Goal: Information Seeking & Learning: Compare options

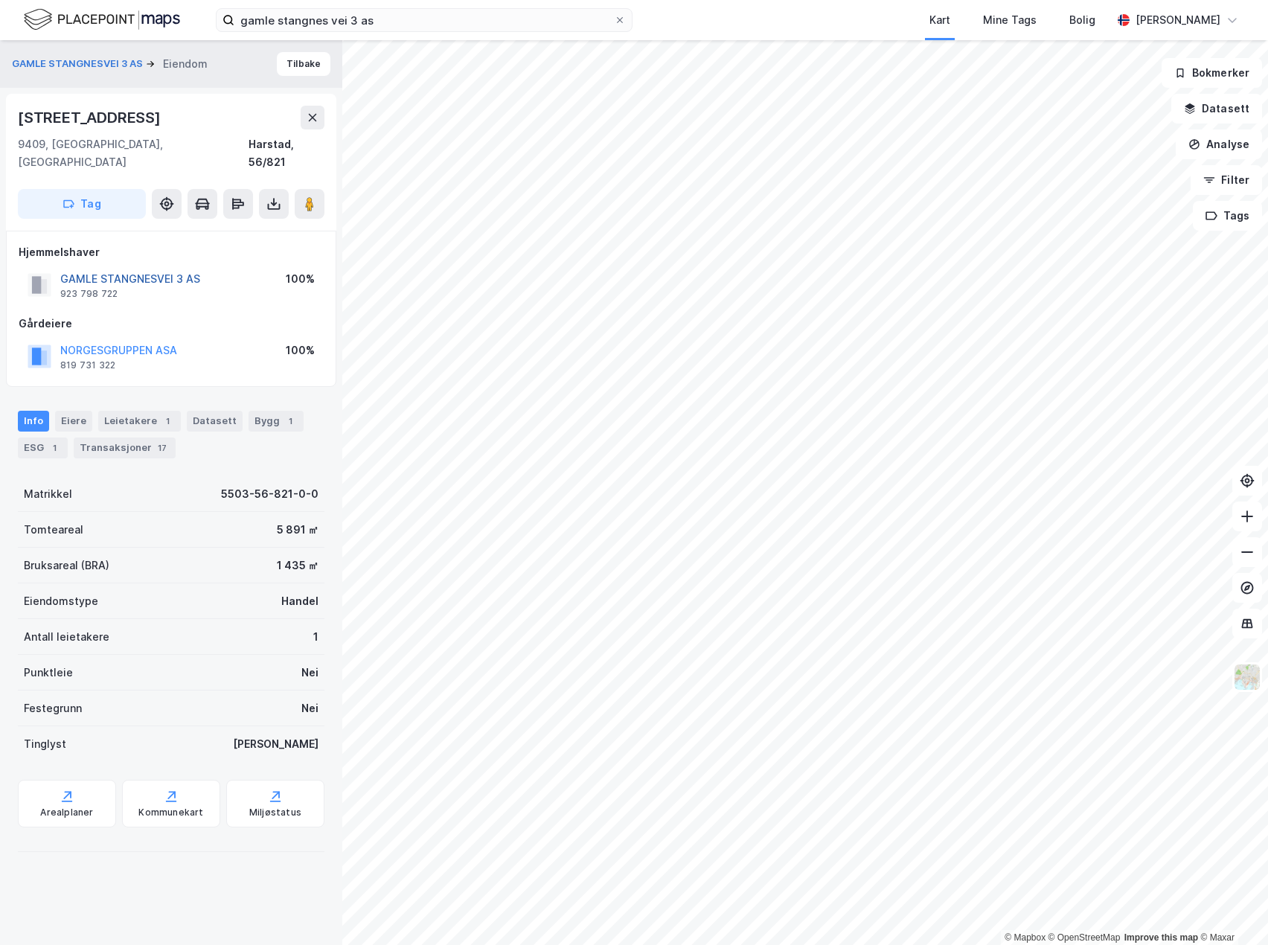
click at [0, 0] on button "GAMLE STANGNESVEI 3 AS" at bounding box center [0, 0] width 0 height 0
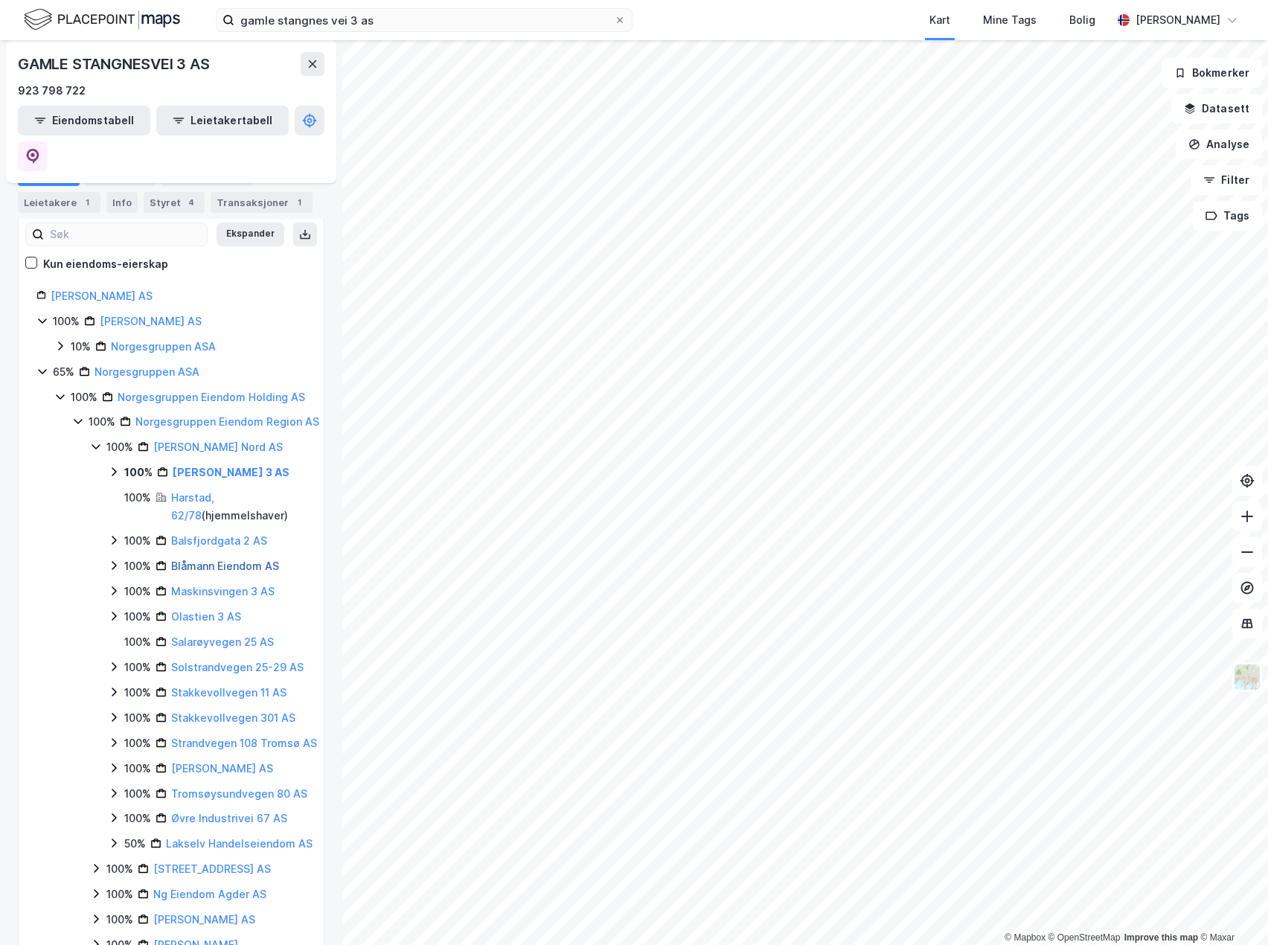
scroll to position [149, 0]
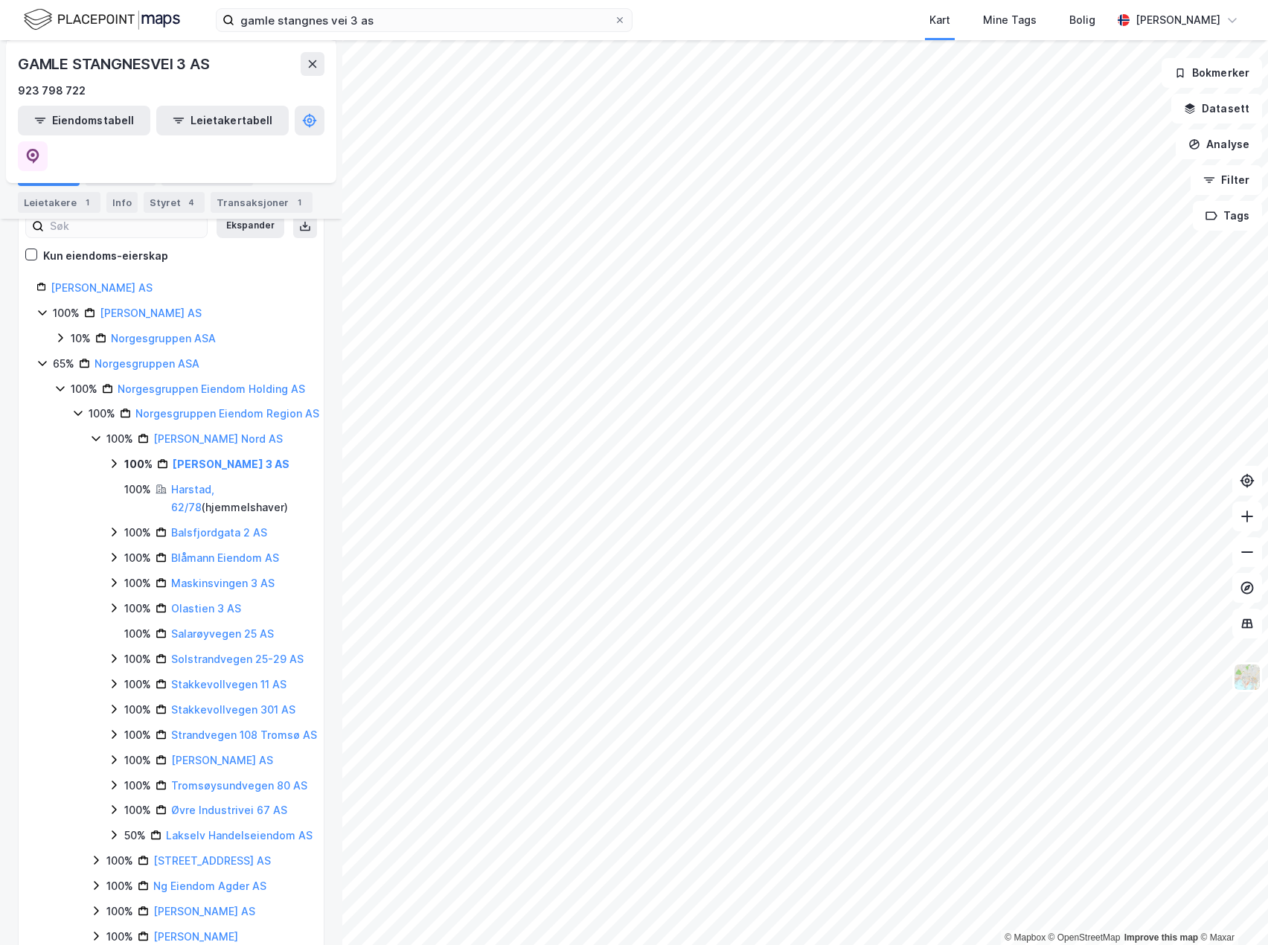
click at [114, 458] on icon at bounding box center [114, 464] width 12 height 12
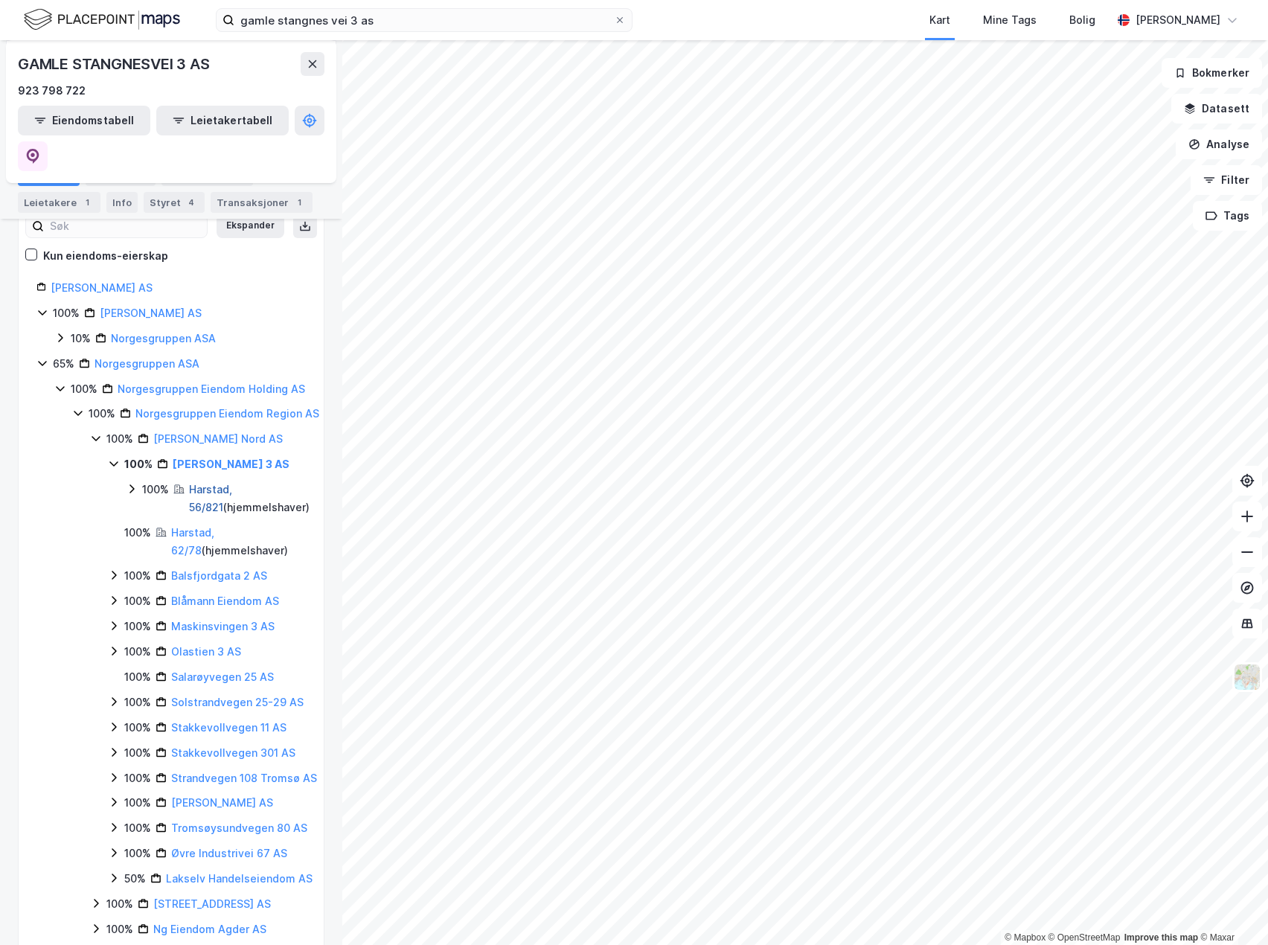
click at [211, 483] on link "Harstad, 56/821" at bounding box center [210, 498] width 43 height 31
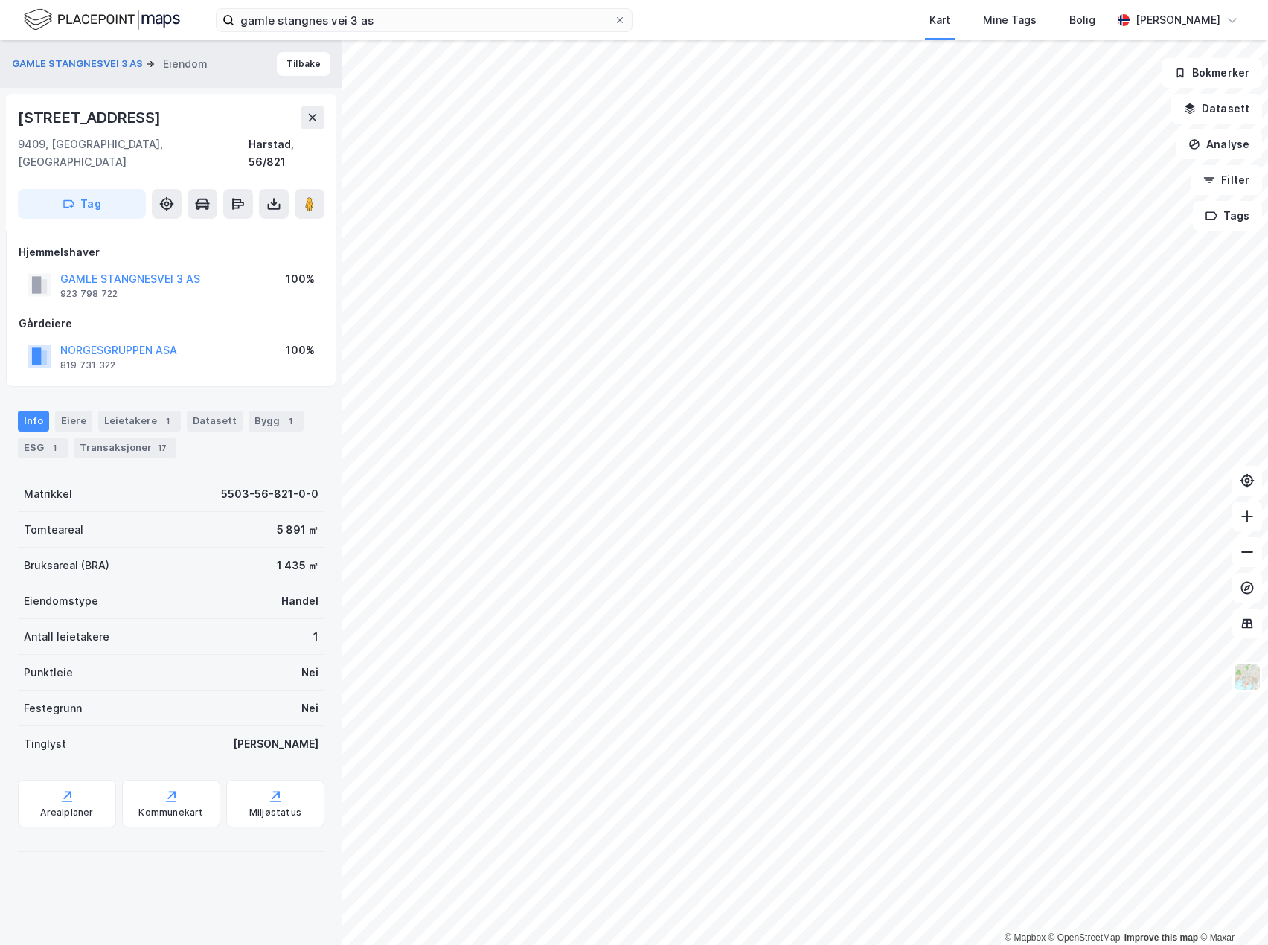
click at [232, 517] on div "Tomteareal 5 891 ㎡" at bounding box center [171, 530] width 307 height 36
